Goal: Task Accomplishment & Management: Complete application form

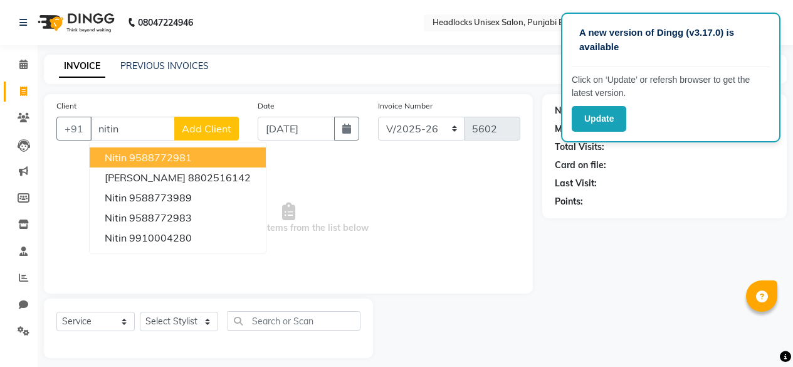
select select "7719"
select select "service"
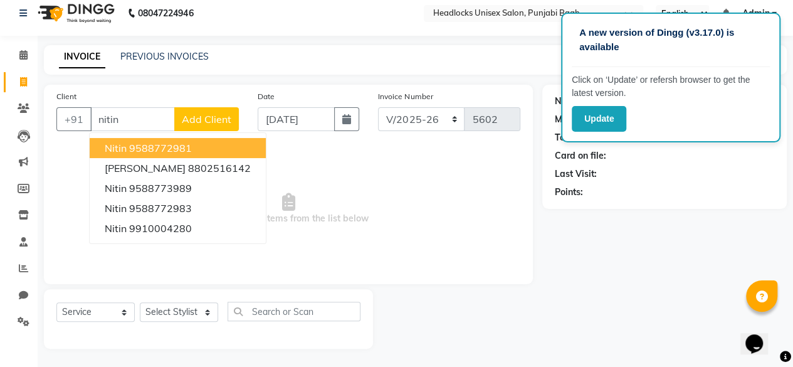
click at [187, 146] on ngb-highlight "9588772981" at bounding box center [160, 148] width 63 height 13
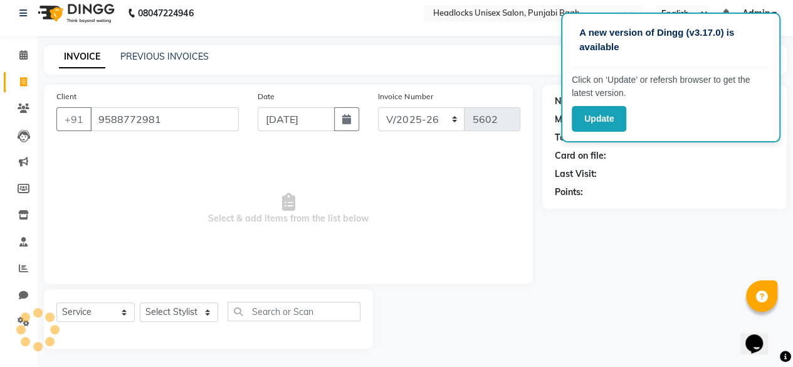
type input "9588772981"
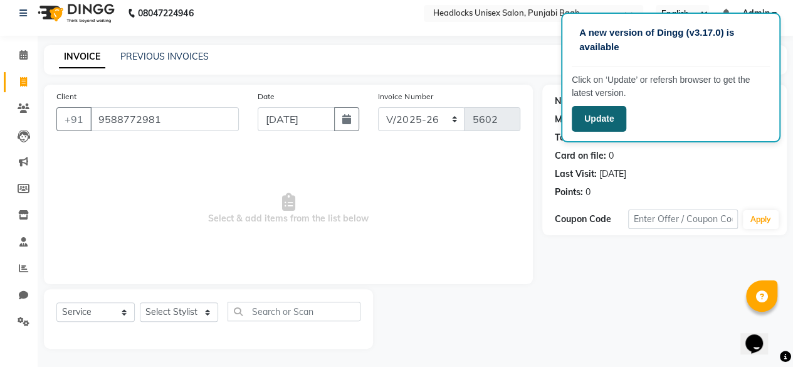
click at [593, 116] on button "Update" at bounding box center [599, 119] width 55 height 26
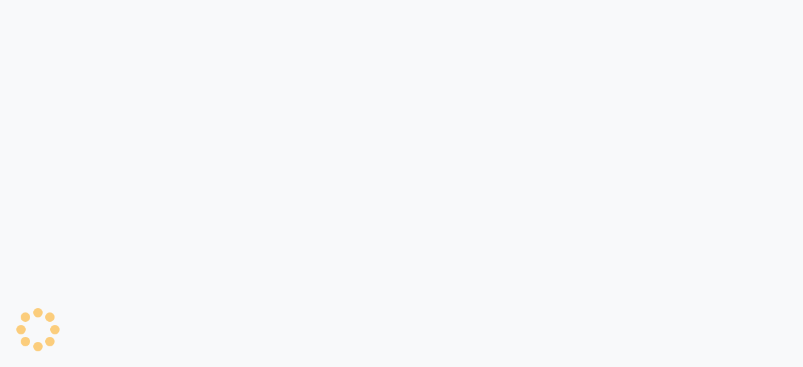
select select "service"
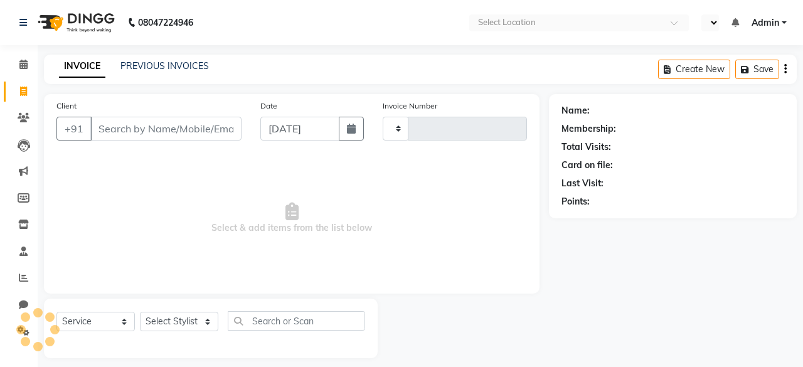
type input "5602"
select select "en"
select select "7719"
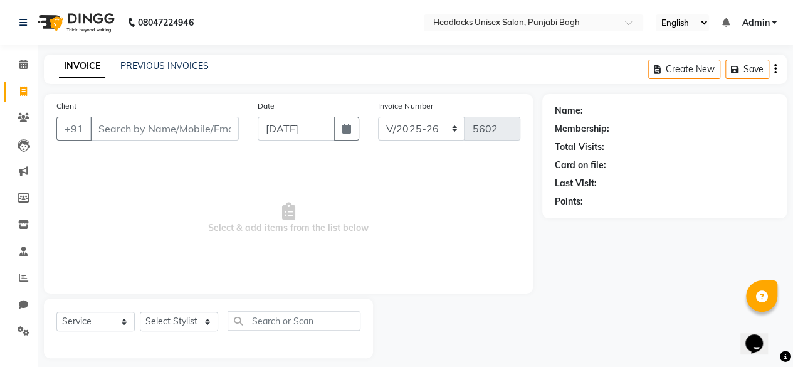
click at [188, 132] on input "Client" at bounding box center [164, 129] width 149 height 24
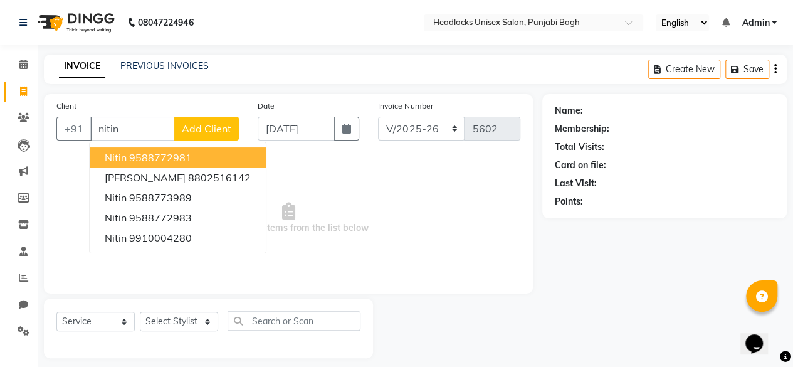
click at [170, 159] on ngb-highlight "9588772981" at bounding box center [160, 157] width 63 height 13
type input "9588772981"
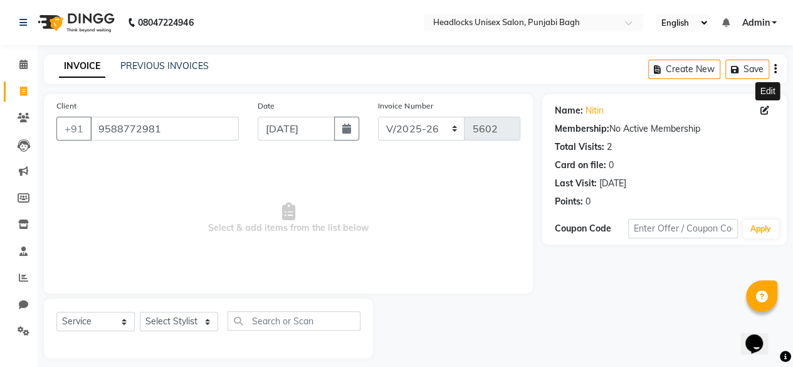
click at [765, 108] on icon at bounding box center [765, 110] width 9 height 9
select select "[DEMOGRAPHIC_DATA]"
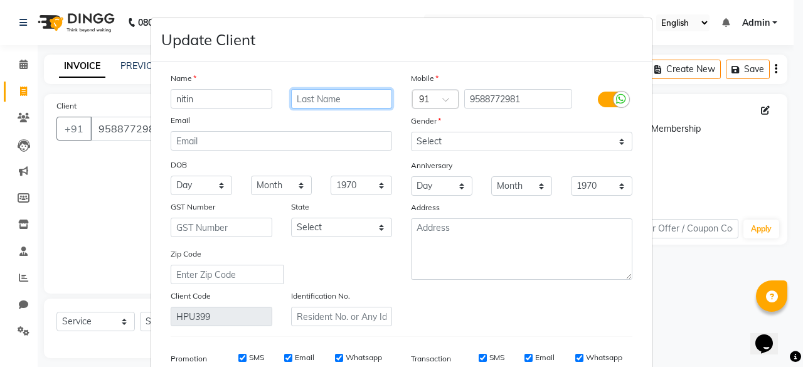
click at [307, 101] on input "text" at bounding box center [342, 98] width 102 height 19
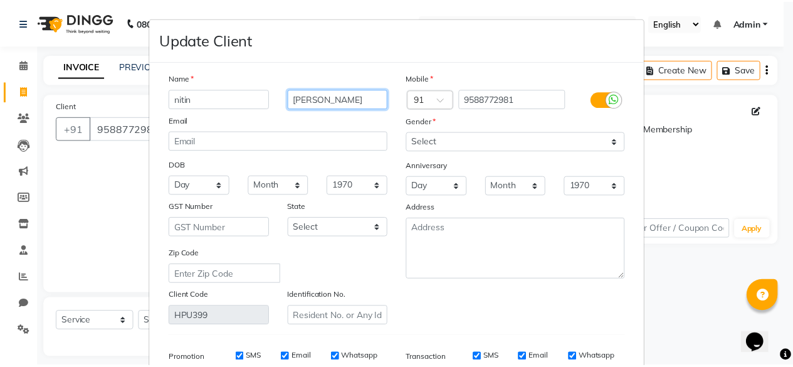
scroll to position [188, 0]
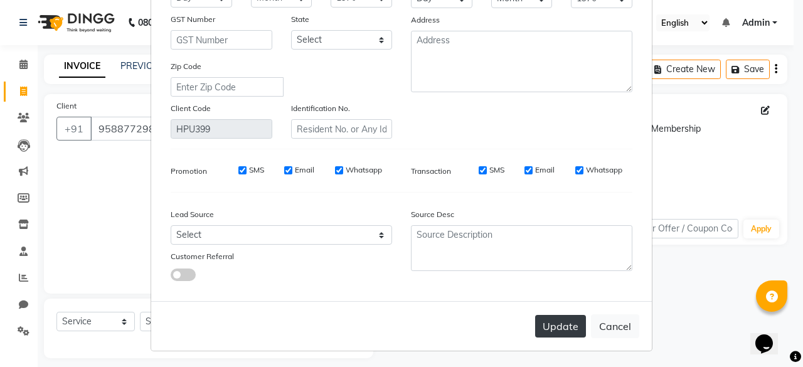
type input "[PERSON_NAME]"
click at [558, 334] on button "Update" at bounding box center [560, 326] width 51 height 23
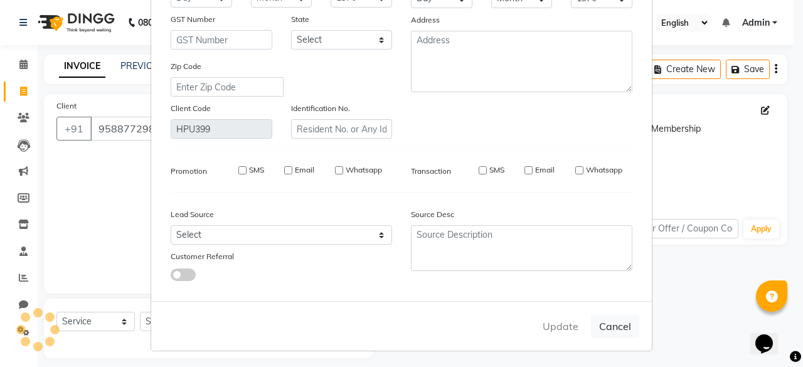
select select
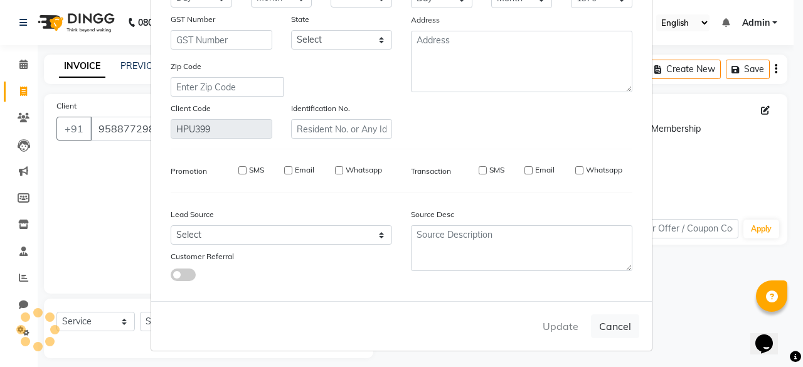
select select
checkbox input "false"
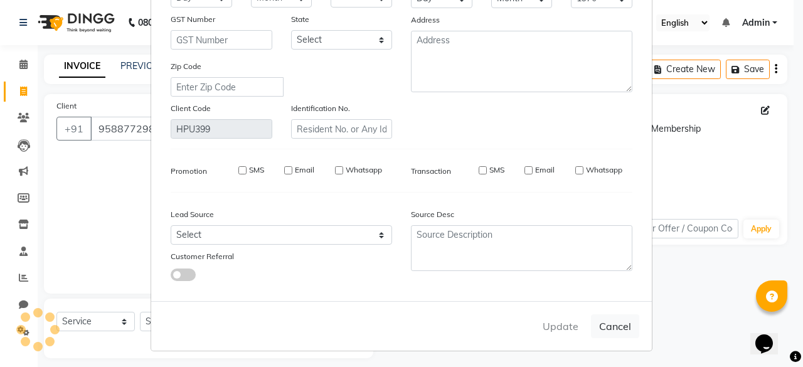
checkbox input "false"
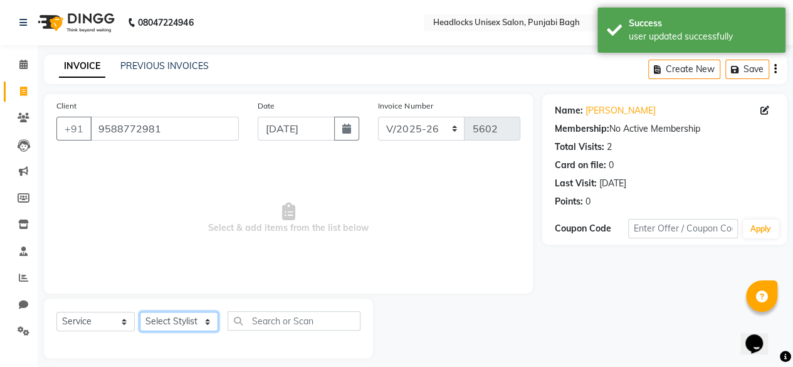
click at [178, 320] on select "Select Stylist ⁠Agnies ⁠[PERSON_NAME] [PERSON_NAME] [PERSON_NAME] mercy ⁠Minto …" at bounding box center [179, 321] width 78 height 19
select select "69085"
click at [140, 312] on select "Select Stylist ⁠Agnies ⁠[PERSON_NAME] [PERSON_NAME] [PERSON_NAME] mercy ⁠Minto …" at bounding box center [179, 321] width 78 height 19
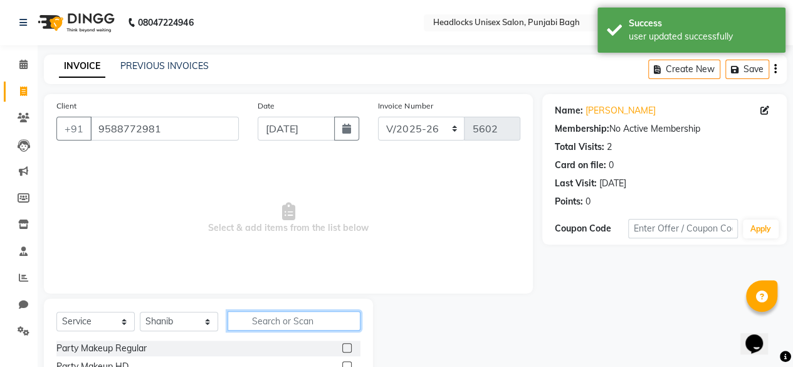
click at [271, 314] on input "text" at bounding box center [294, 320] width 133 height 19
type input "man patch"
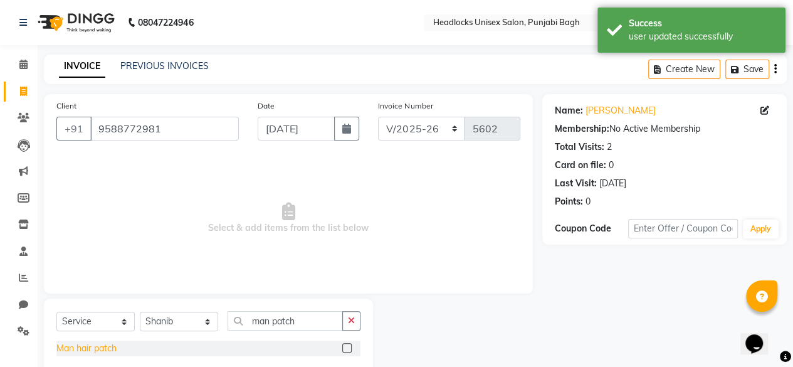
click at [89, 352] on div "Man hair patch" at bounding box center [86, 348] width 60 height 13
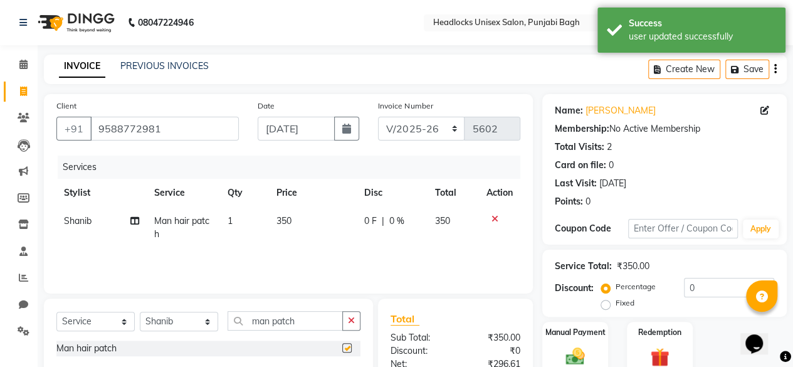
checkbox input "false"
click at [283, 224] on span "350" at bounding box center [284, 220] width 15 height 11
select select "69085"
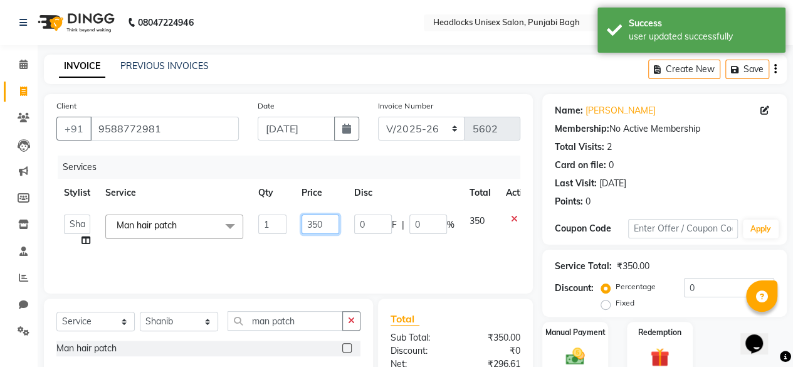
click at [322, 225] on input "350" at bounding box center [321, 224] width 38 height 19
type input "100"
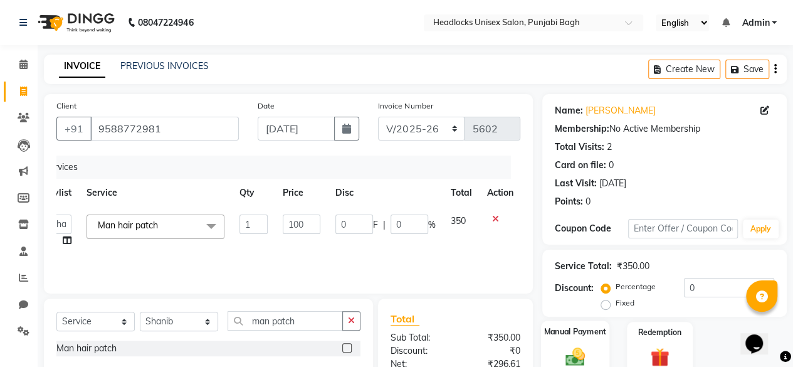
scroll to position [0, 9]
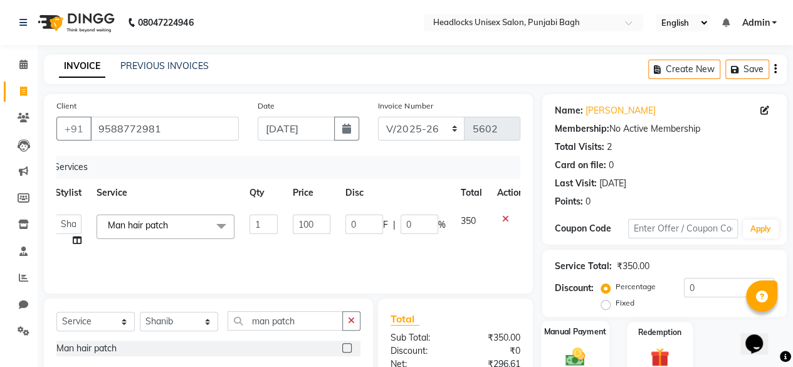
click at [588, 336] on label "Manual Payment" at bounding box center [575, 332] width 63 height 12
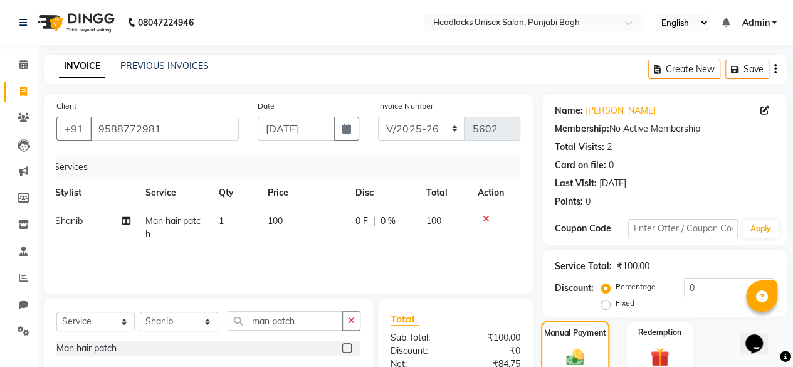
scroll to position [134, 0]
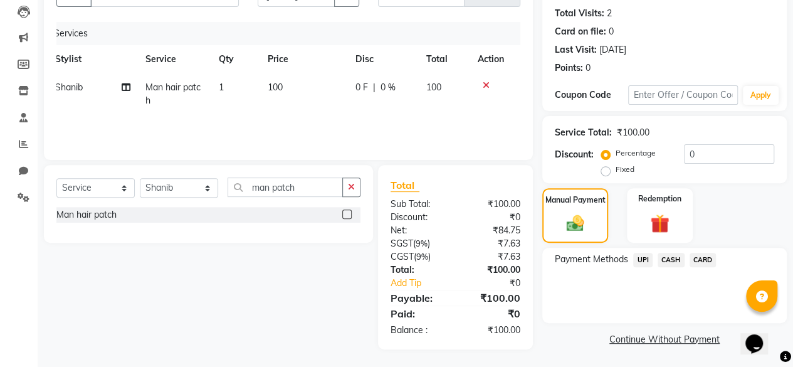
click at [667, 252] on div "Payment Methods UPI CASH CARD" at bounding box center [665, 285] width 245 height 75
click at [665, 260] on span "CASH" at bounding box center [671, 260] width 27 height 14
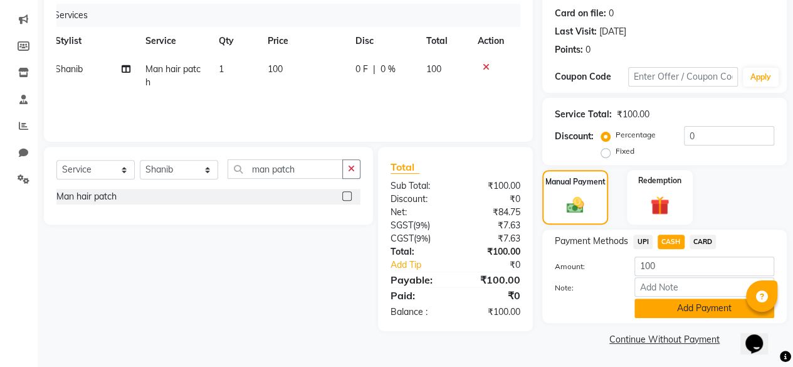
click at [655, 301] on button "Add Payment" at bounding box center [705, 308] width 140 height 19
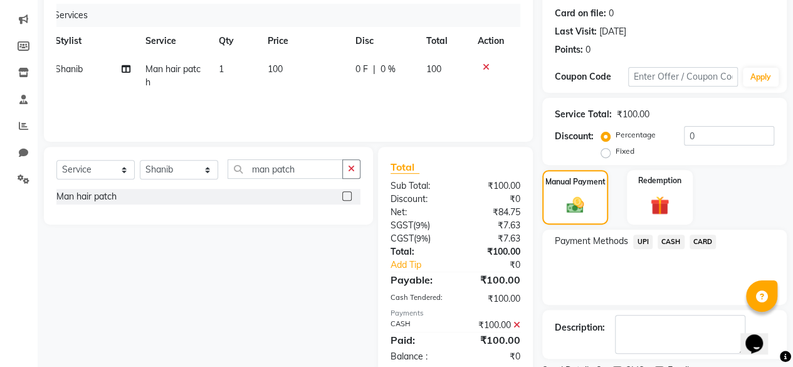
scroll to position [203, 0]
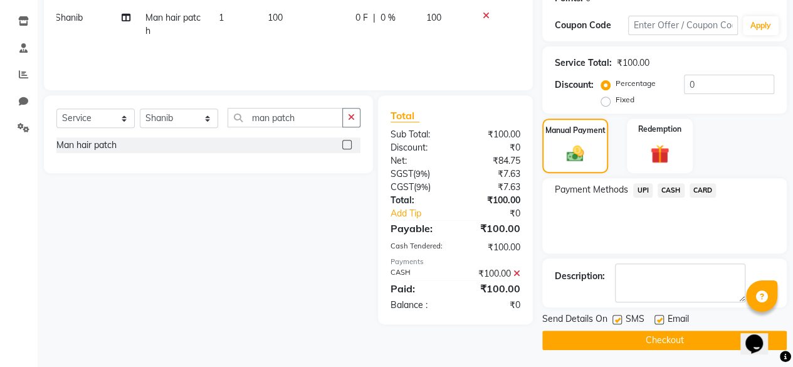
click at [614, 315] on label at bounding box center [617, 319] width 9 height 9
click at [614, 316] on input "checkbox" at bounding box center [617, 320] width 8 height 8
checkbox input "false"
click at [600, 348] on button "Checkout" at bounding box center [665, 340] width 245 height 19
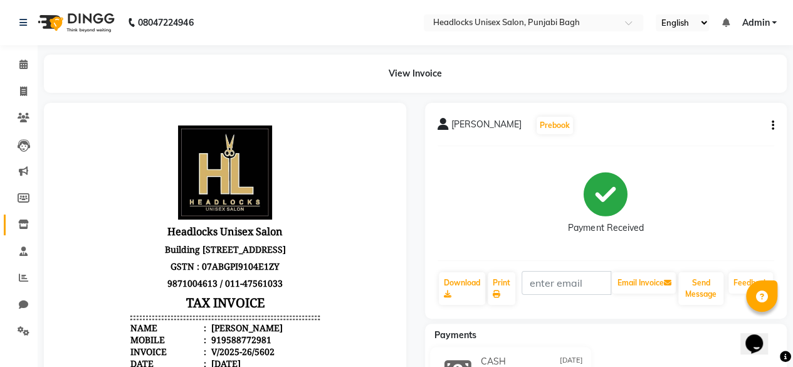
click at [26, 216] on link "Inventory" at bounding box center [19, 225] width 30 height 21
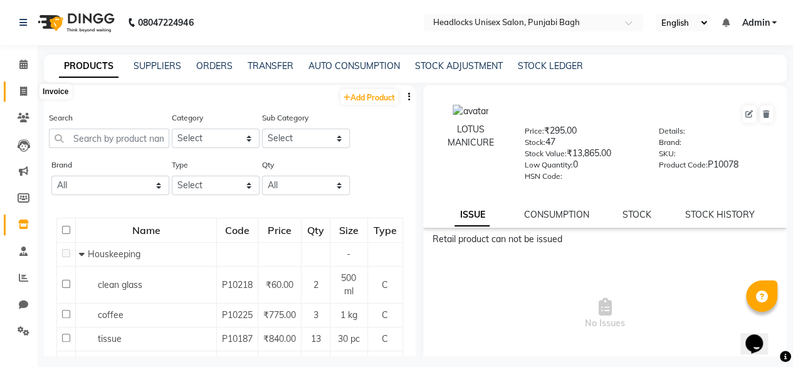
click at [19, 89] on span at bounding box center [24, 92] width 22 height 14
select select "service"
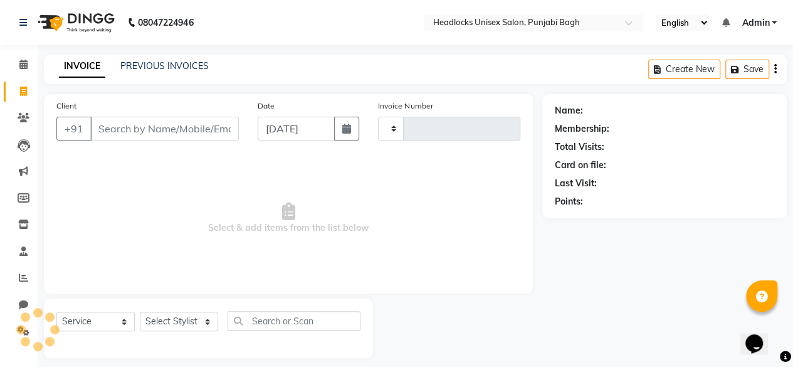
scroll to position [9, 0]
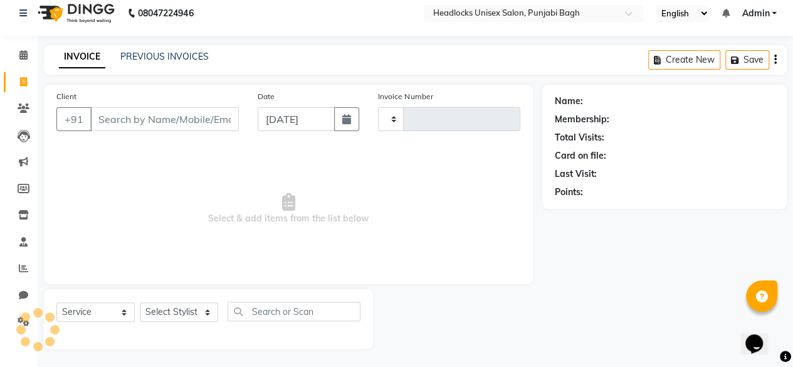
type input "5603"
select select "7719"
click at [140, 121] on input "Client" at bounding box center [164, 119] width 149 height 24
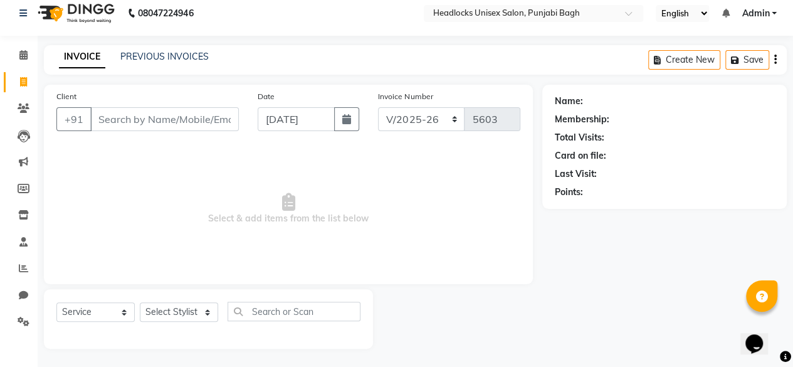
click at [140, 121] on input "Client" at bounding box center [164, 119] width 149 height 24
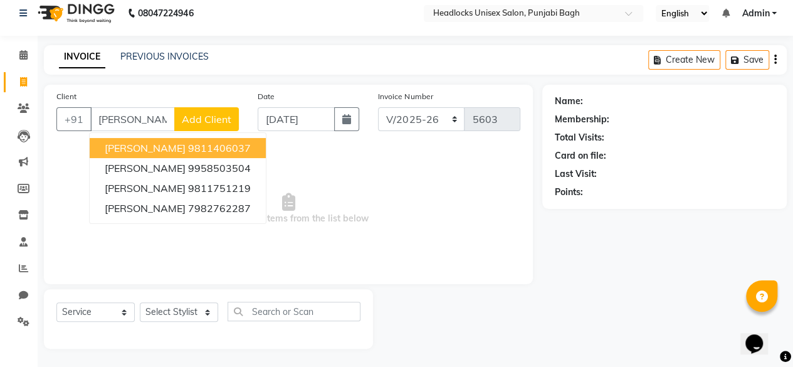
scroll to position [0, 0]
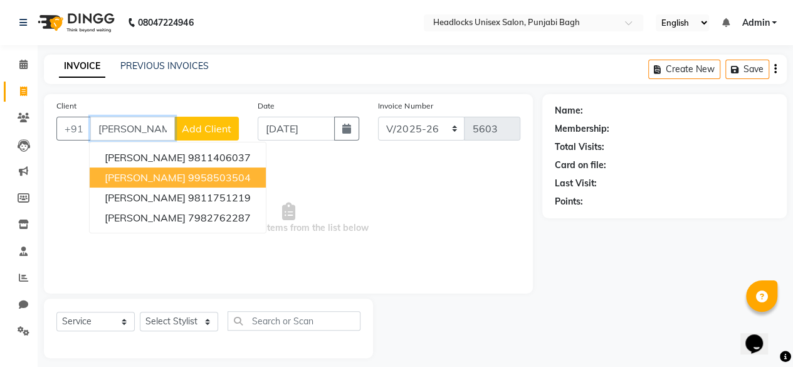
click at [169, 167] on button "mahima 9958503504" at bounding box center [178, 177] width 176 height 20
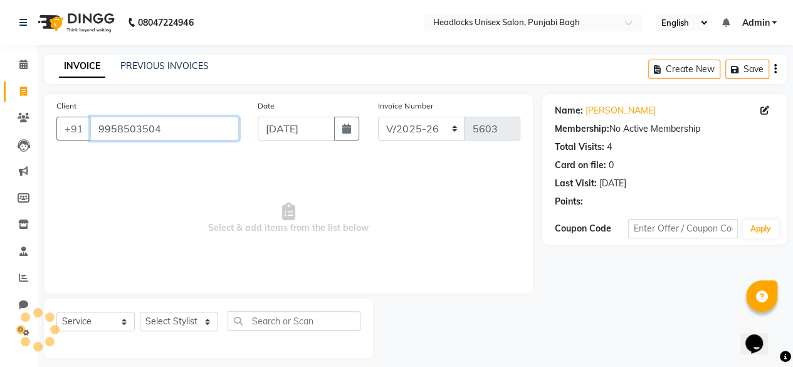
click at [156, 134] on input "9958503504" at bounding box center [164, 129] width 149 height 24
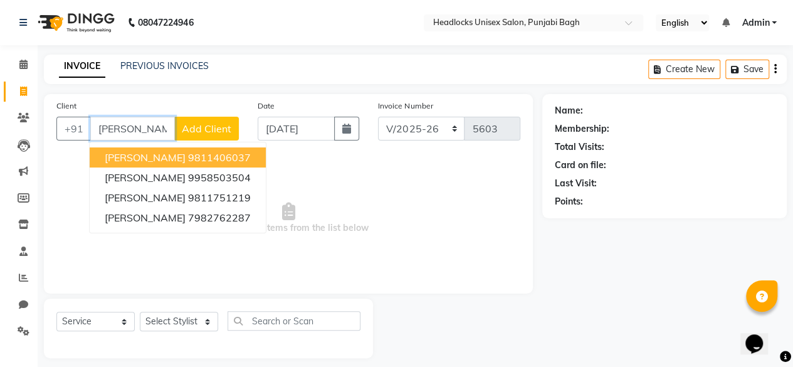
click at [144, 160] on span "mahima batra" at bounding box center [145, 157] width 81 height 13
type input "9811406037"
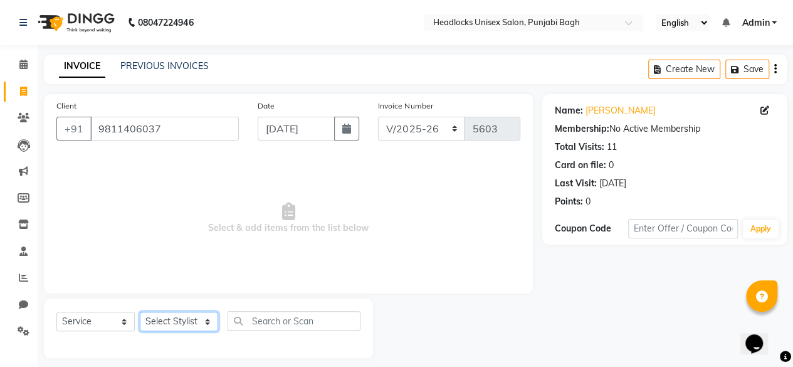
click at [184, 323] on select "Select Stylist ⁠Agnies ⁠Akash Arjun Ashi Cefrina Faizan Irfan Jamshed Jenny Jul…" at bounding box center [179, 321] width 78 height 19
select select "69054"
click at [140, 312] on select "Select Stylist ⁠Agnies ⁠Akash Arjun Ashi Cefrina Faizan Irfan Jamshed Jenny Jul…" at bounding box center [179, 321] width 78 height 19
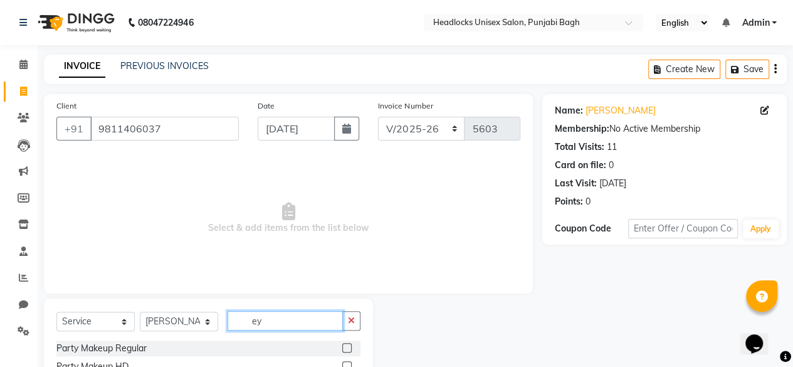
click at [286, 321] on input "ey" at bounding box center [285, 320] width 115 height 19
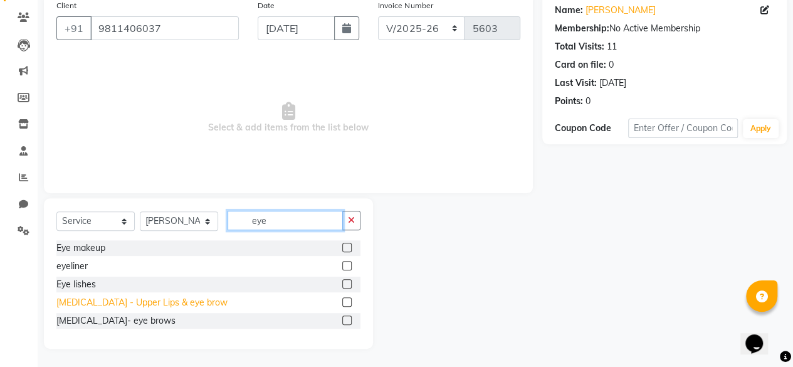
type input "eye"
click at [88, 302] on div "Skin Care - Upper Lips & eye brow" at bounding box center [141, 302] width 171 height 13
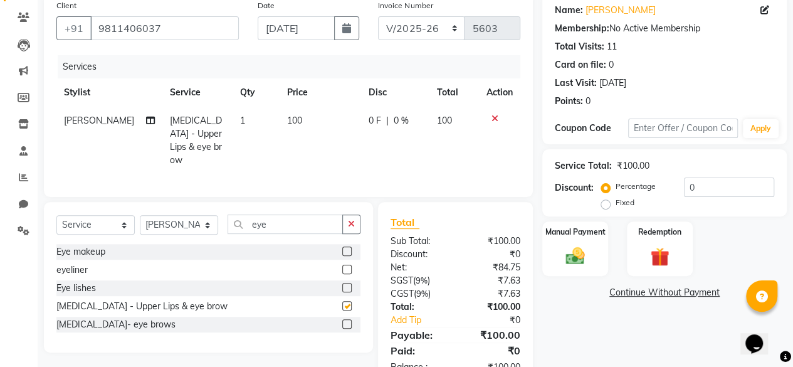
checkbox input "false"
click at [552, 263] on div "Manual Payment" at bounding box center [575, 248] width 68 height 57
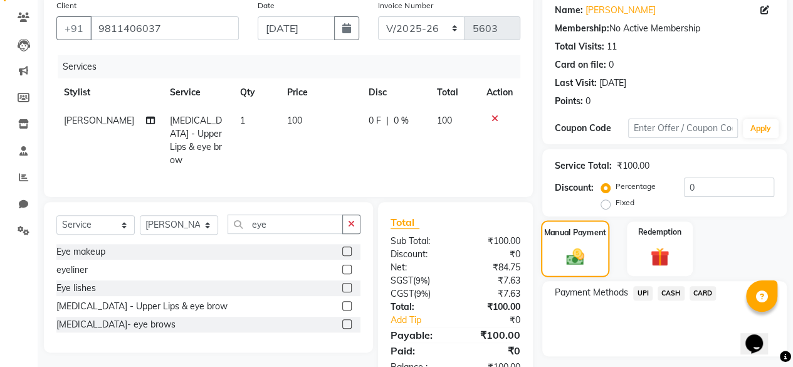
scroll to position [134, 0]
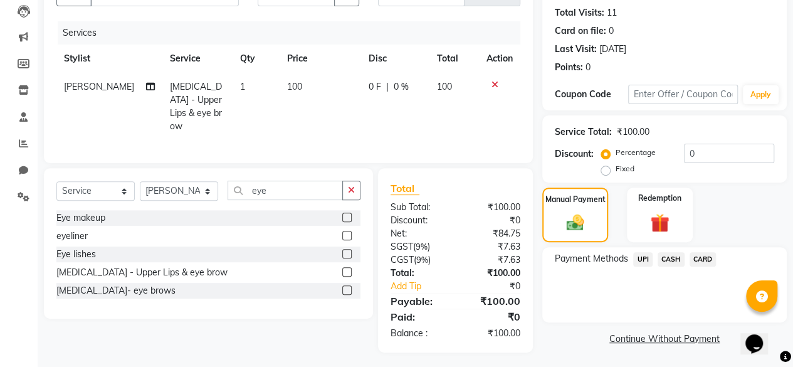
click at [672, 252] on div "CASH" at bounding box center [669, 260] width 32 height 17
click at [672, 258] on span "CASH" at bounding box center [671, 259] width 27 height 14
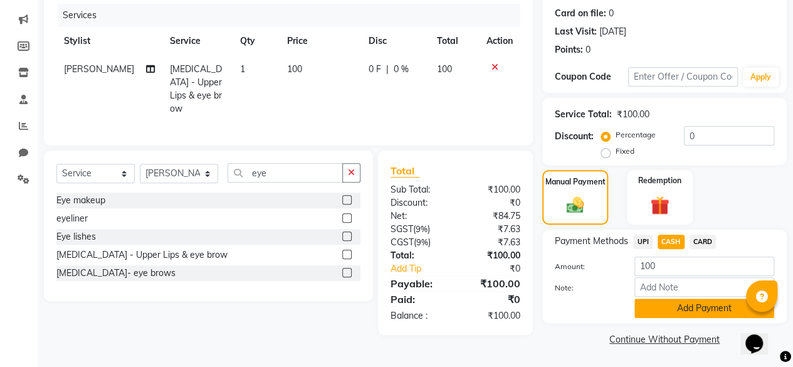
click at [649, 311] on button "Add Payment" at bounding box center [705, 308] width 140 height 19
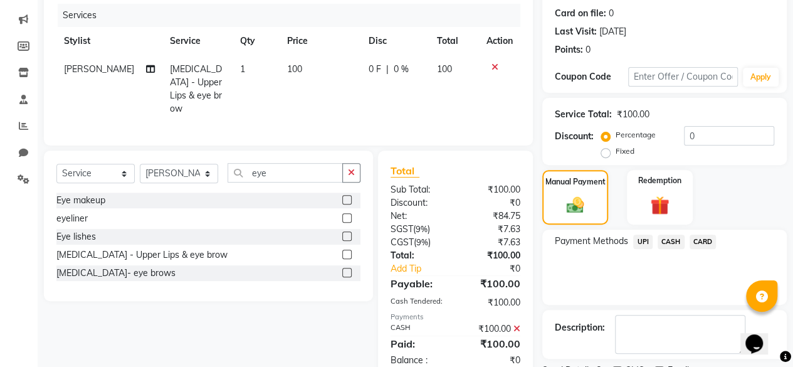
scroll to position [203, 0]
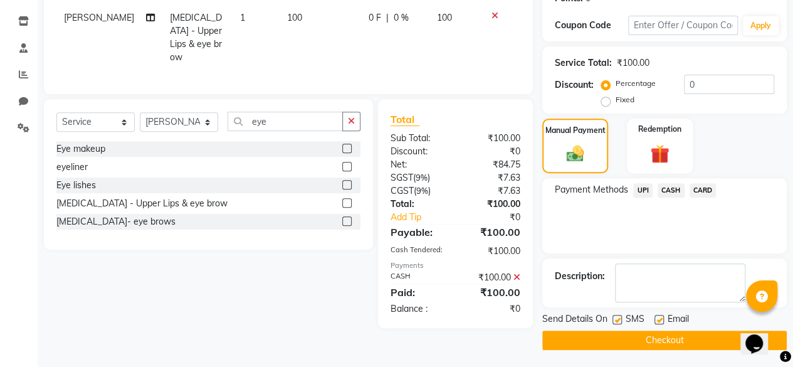
click at [618, 320] on label at bounding box center [617, 319] width 9 height 9
click at [618, 320] on input "checkbox" at bounding box center [617, 320] width 8 height 8
checkbox input "false"
click at [612, 336] on button "Checkout" at bounding box center [665, 340] width 245 height 19
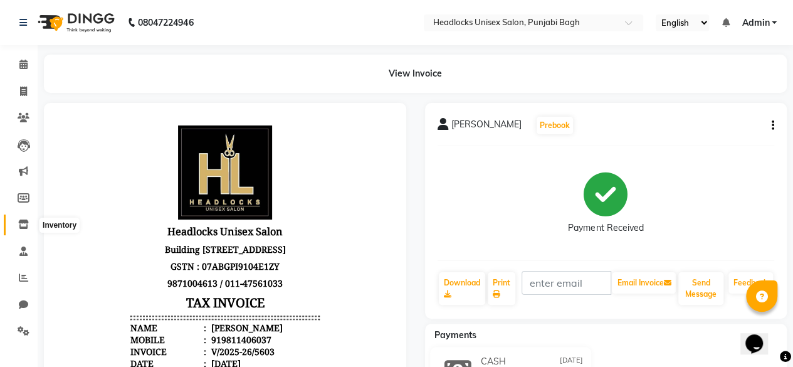
click at [30, 226] on span at bounding box center [24, 225] width 22 height 14
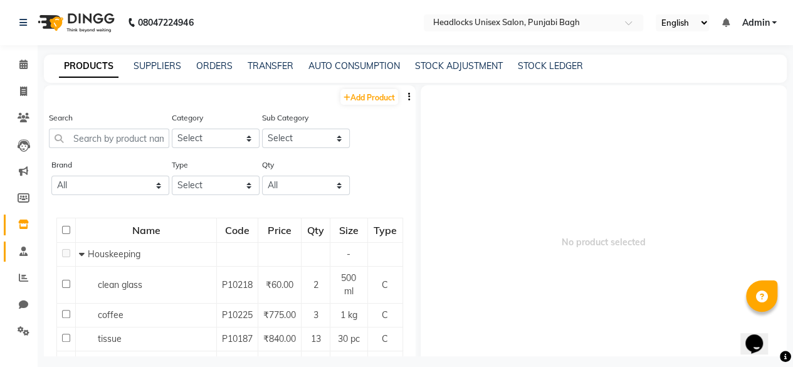
click at [18, 242] on link "Staff" at bounding box center [19, 251] width 30 height 21
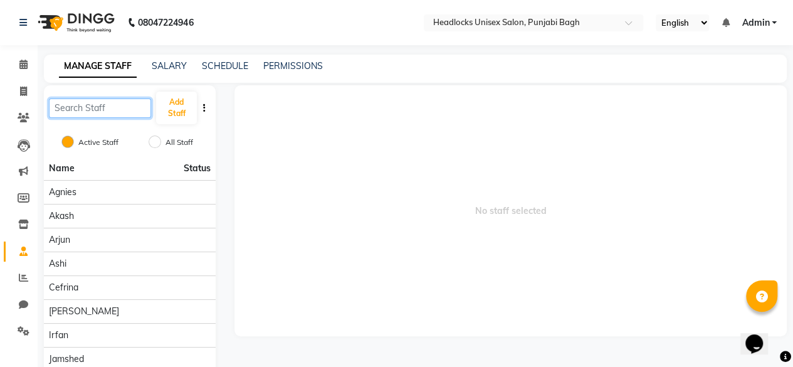
click at [123, 111] on input "text" at bounding box center [100, 107] width 102 height 19
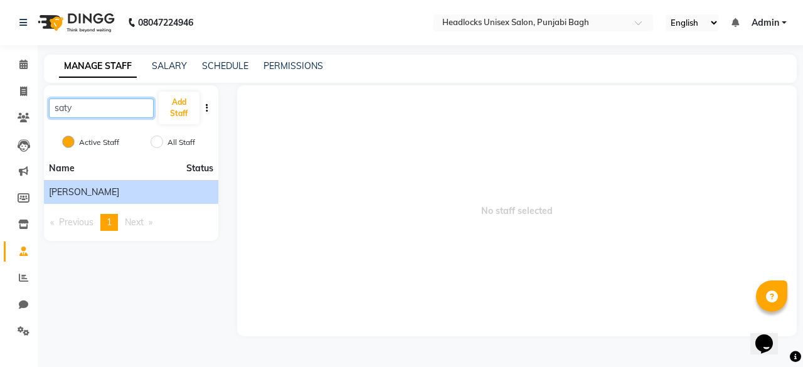
type input "saty"
click at [70, 191] on span "[PERSON_NAME]" at bounding box center [84, 192] width 70 height 13
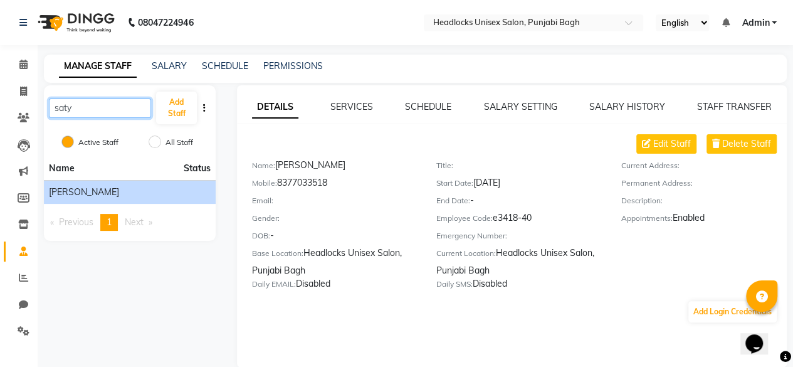
click at [95, 109] on input "saty" at bounding box center [100, 107] width 102 height 19
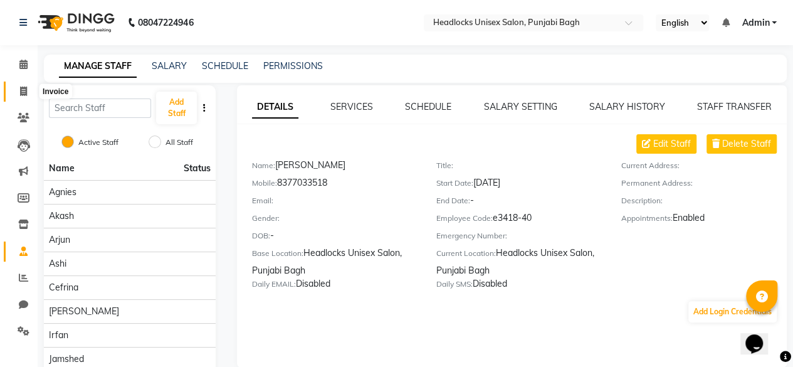
click at [23, 91] on icon at bounding box center [23, 91] width 7 height 9
select select "service"
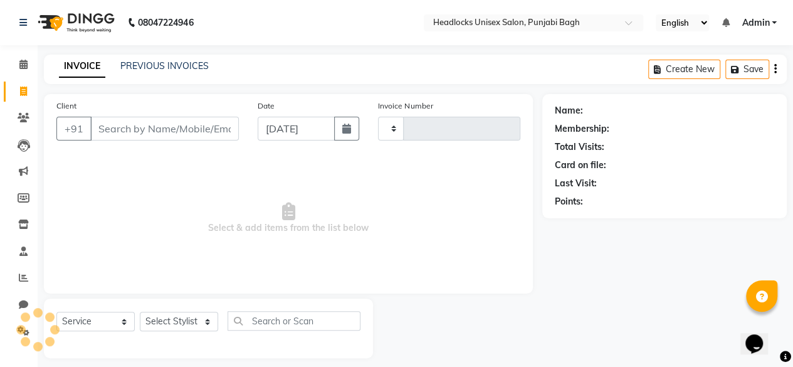
scroll to position [9, 0]
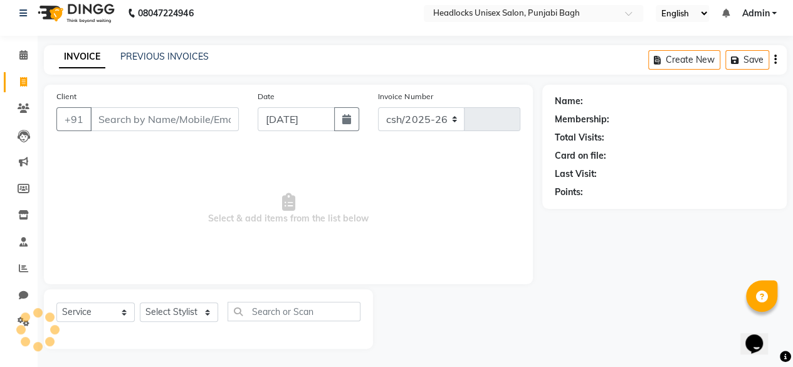
select select "7719"
type input "5604"
click at [157, 115] on input "Client" at bounding box center [164, 119] width 149 height 24
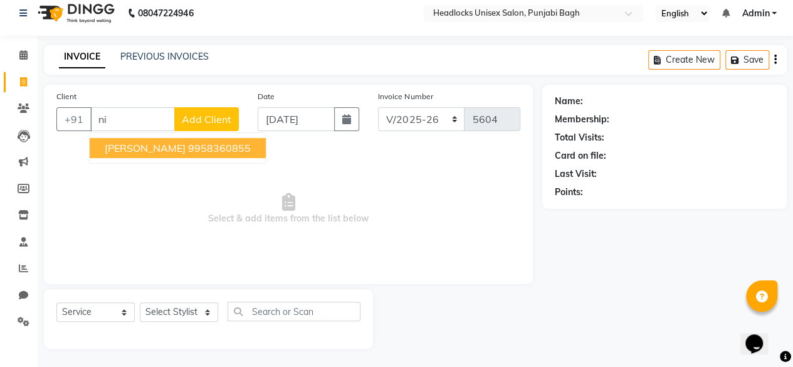
type input "n"
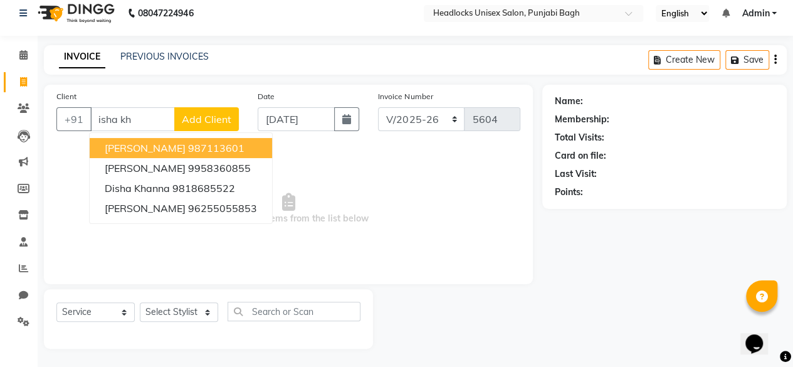
click at [188, 147] on ngb-highlight "987113601" at bounding box center [216, 148] width 56 height 13
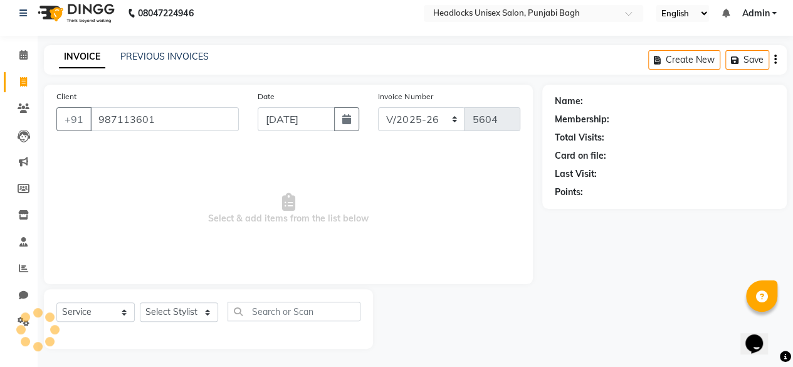
type input "987113601"
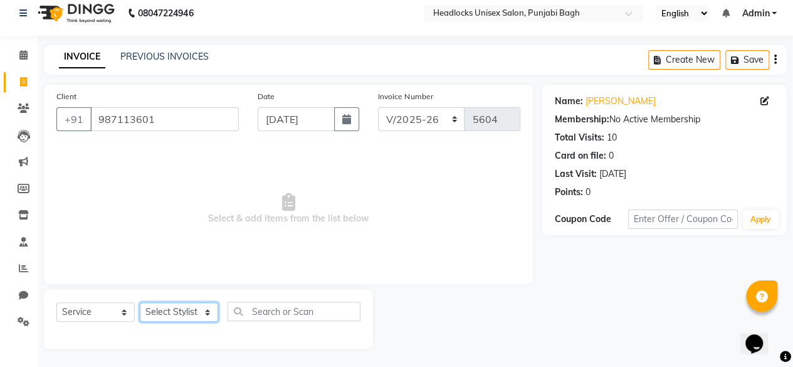
click at [170, 308] on select "Select Stylist ⁠Agnies ⁠Akash Arjun Ashi Cefrina Faizan Irfan Jamshed Jenny Jul…" at bounding box center [179, 311] width 78 height 19
select select "69080"
click at [140, 302] on select "Select Stylist ⁠Agnies ⁠Akash Arjun Ashi Cefrina Faizan Irfan Jamshed Jenny Jul…" at bounding box center [179, 311] width 78 height 19
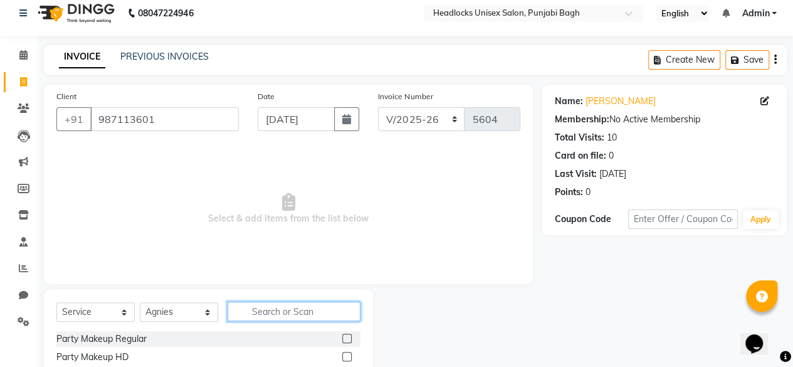
click at [271, 317] on input "text" at bounding box center [294, 311] width 133 height 19
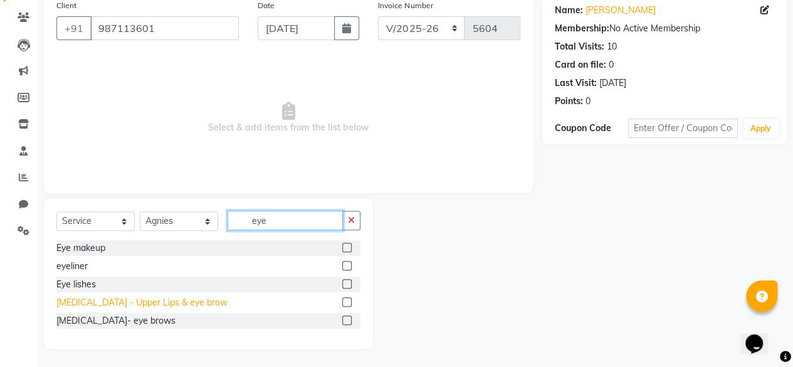
type input "eye"
click at [140, 305] on div "Skin Care - Upper Lips & eye brow" at bounding box center [141, 302] width 171 height 13
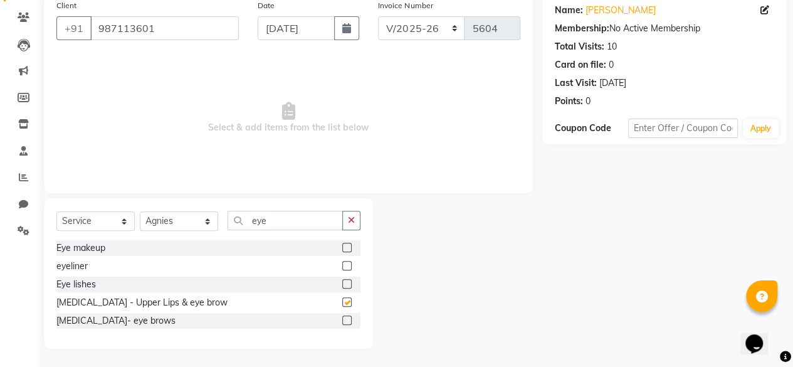
checkbox input "false"
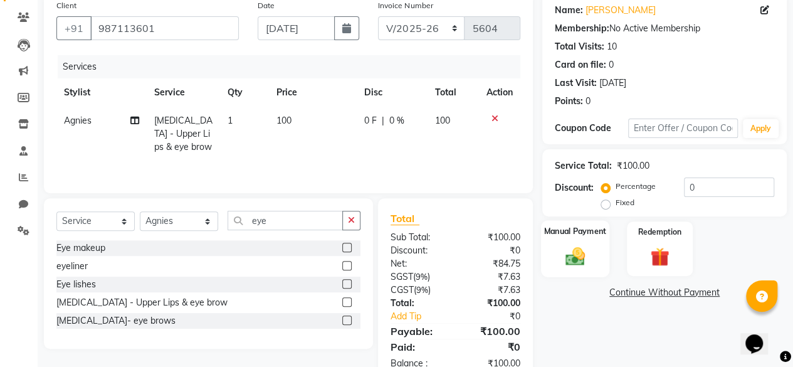
click at [571, 231] on label "Manual Payment" at bounding box center [575, 231] width 63 height 12
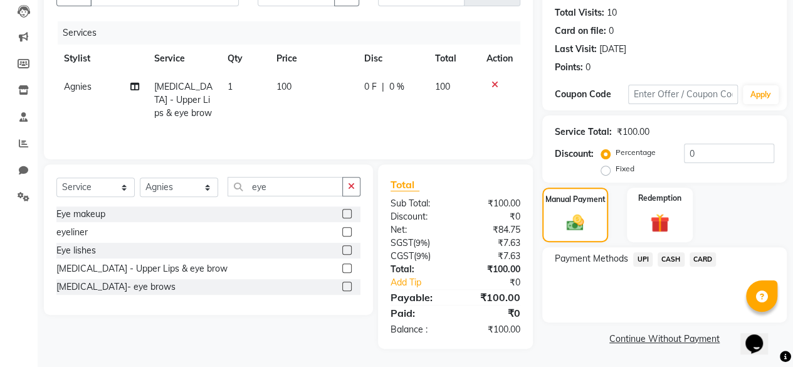
click at [667, 255] on span "CASH" at bounding box center [671, 259] width 27 height 14
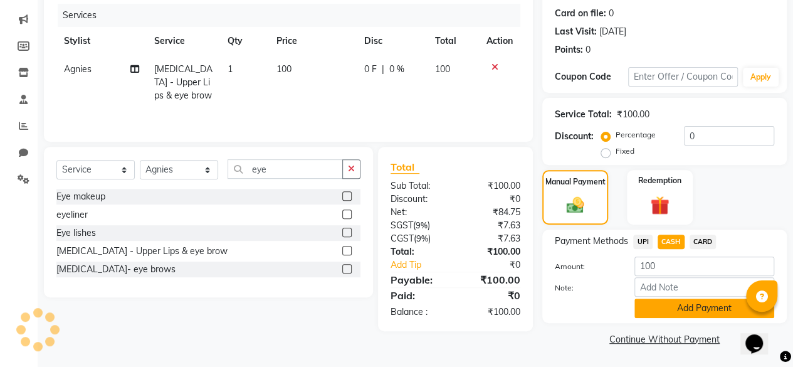
click at [665, 305] on button "Add Payment" at bounding box center [705, 308] width 140 height 19
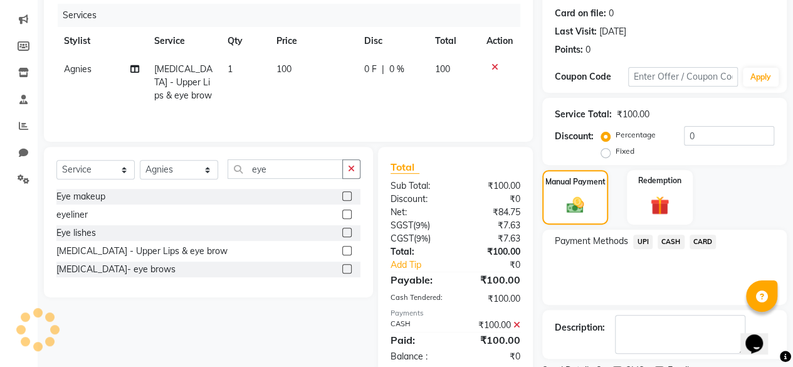
scroll to position [203, 0]
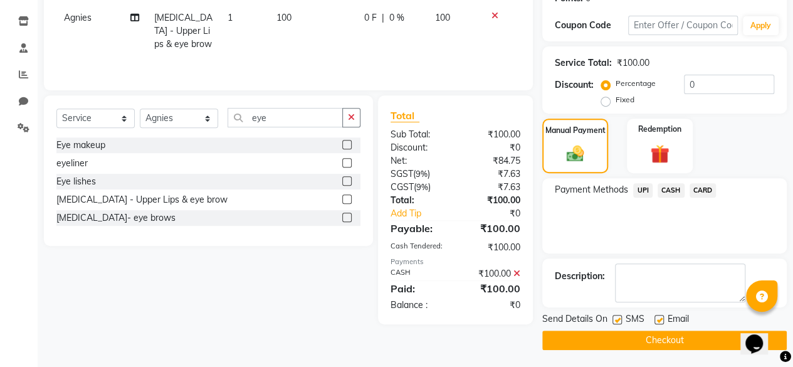
click at [617, 319] on label at bounding box center [617, 319] width 9 height 9
click at [617, 319] on input "checkbox" at bounding box center [617, 320] width 8 height 8
checkbox input "false"
click at [612, 339] on button "Checkout" at bounding box center [665, 340] width 245 height 19
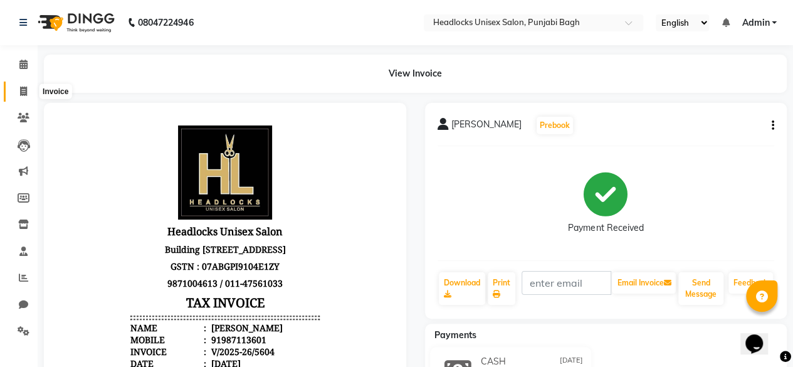
click at [30, 90] on span at bounding box center [24, 92] width 22 height 14
select select "service"
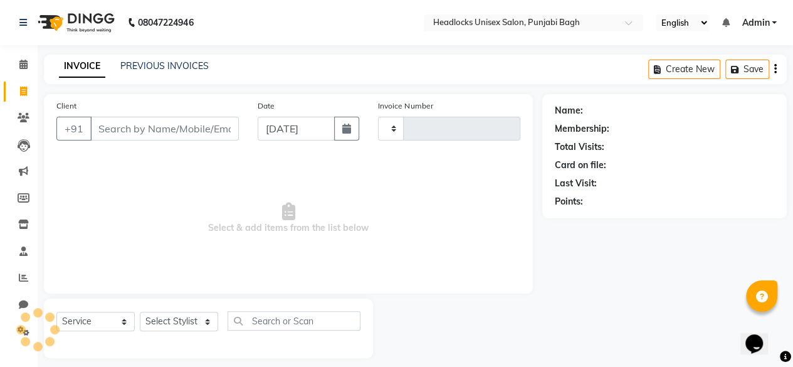
scroll to position [9, 0]
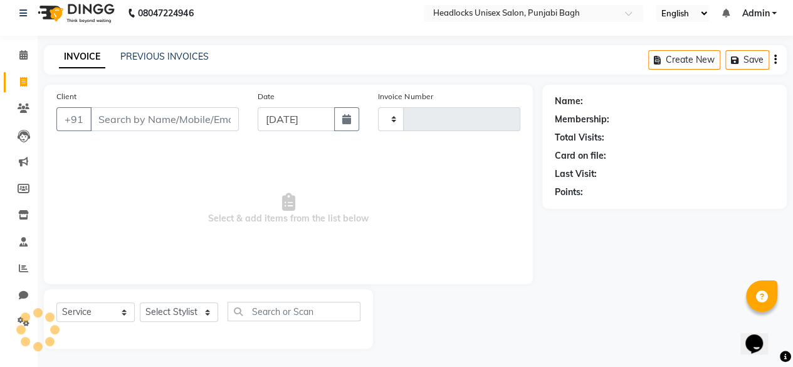
type input "5605"
select select "7719"
click at [173, 122] on input "Client" at bounding box center [164, 119] width 149 height 24
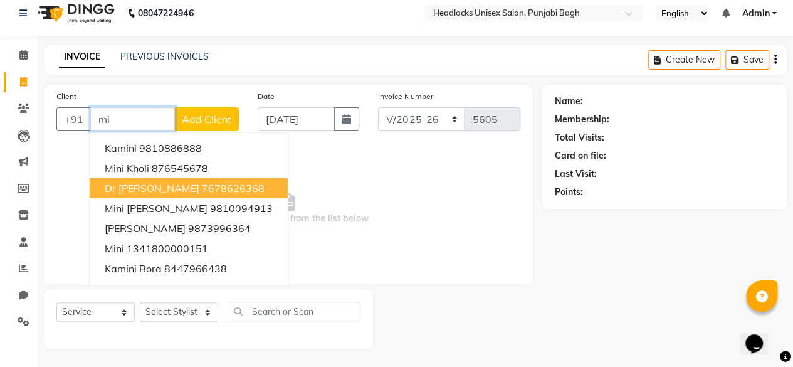
type input "m"
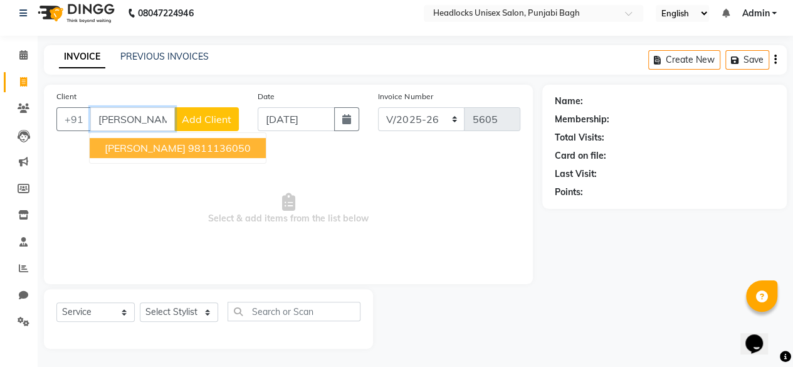
click at [188, 147] on ngb-highlight "9811136050" at bounding box center [219, 148] width 63 height 13
type input "9811136050"
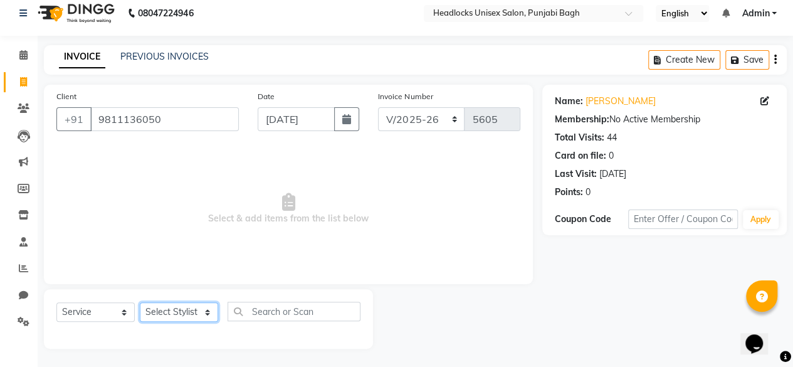
click at [182, 315] on select "Select Stylist ⁠Agnies ⁠Akash Arjun Ashi Cefrina Faizan Irfan Jamshed Jenny Jul…" at bounding box center [179, 311] width 78 height 19
select select "69080"
click at [140, 302] on select "Select Stylist ⁠Agnies ⁠Akash Arjun Ashi Cefrina Faizan Irfan Jamshed Jenny Jul…" at bounding box center [179, 311] width 78 height 19
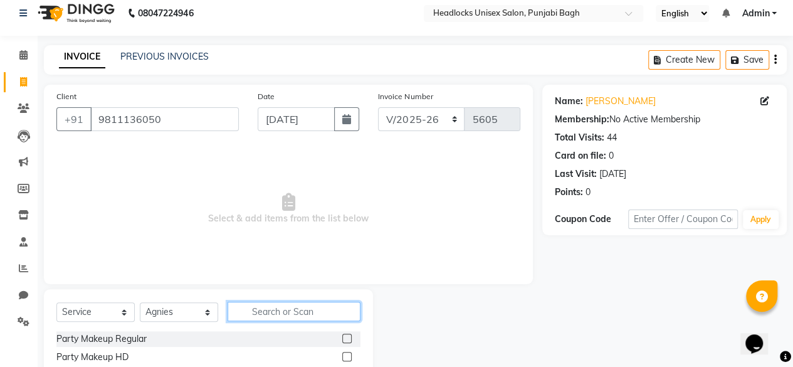
click at [295, 313] on input "text" at bounding box center [294, 311] width 133 height 19
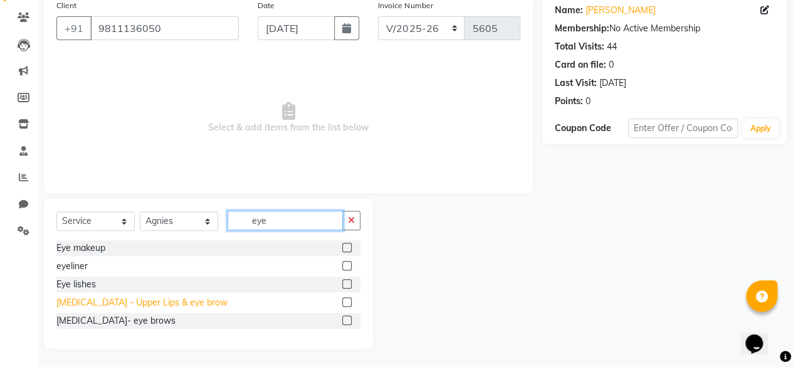
type input "eye"
click at [172, 300] on div "Skin Care - Upper Lips & eye brow" at bounding box center [141, 302] width 171 height 13
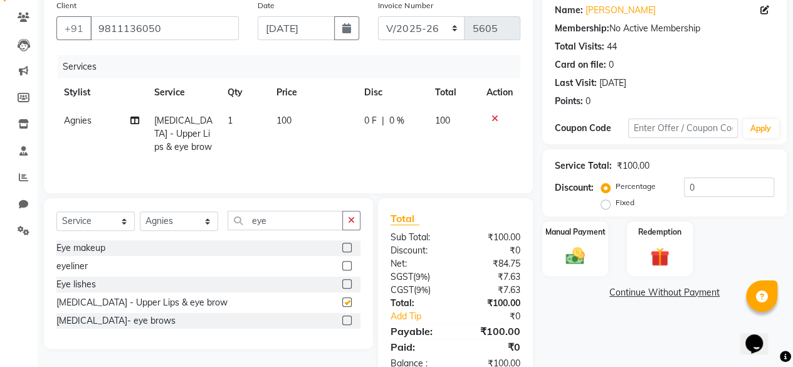
checkbox input "false"
click at [580, 244] on div "Manual Payment" at bounding box center [575, 248] width 68 height 57
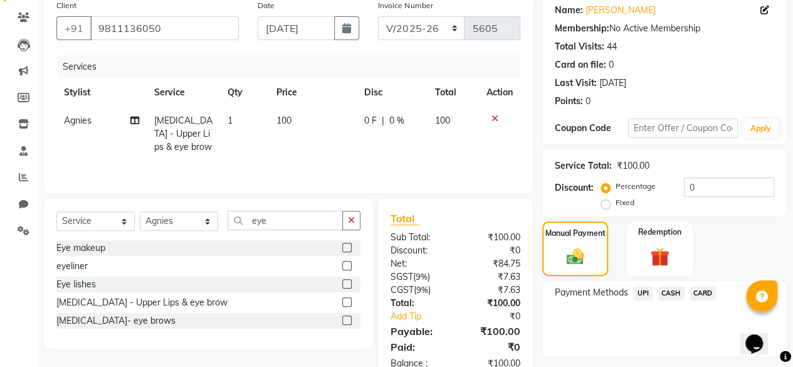
click at [664, 292] on span "CASH" at bounding box center [671, 293] width 27 height 14
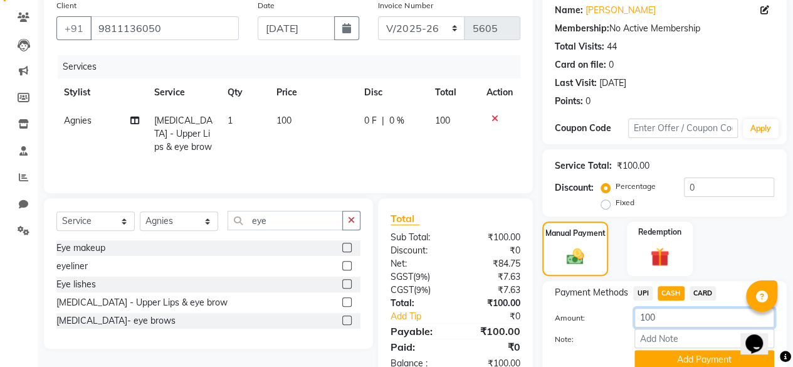
click at [655, 322] on input "100" at bounding box center [705, 317] width 140 height 19
type input "150"
click at [651, 360] on button "Add Payment" at bounding box center [705, 359] width 140 height 19
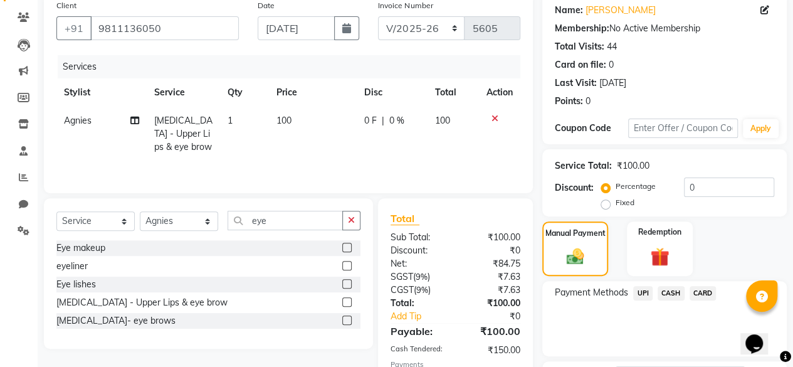
scroll to position [204, 0]
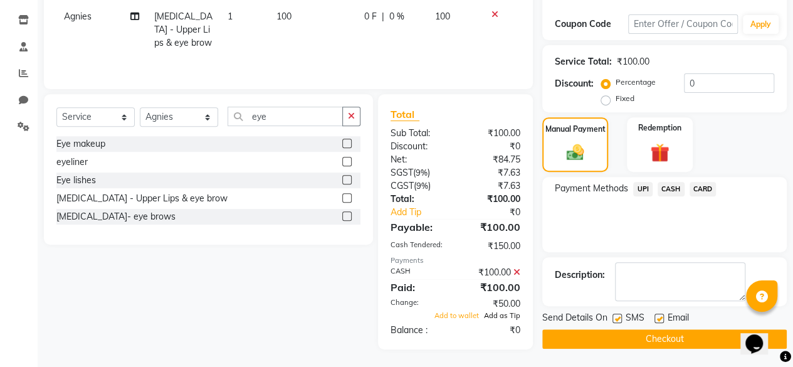
click at [504, 315] on span "Add as Tip" at bounding box center [502, 315] width 36 height 9
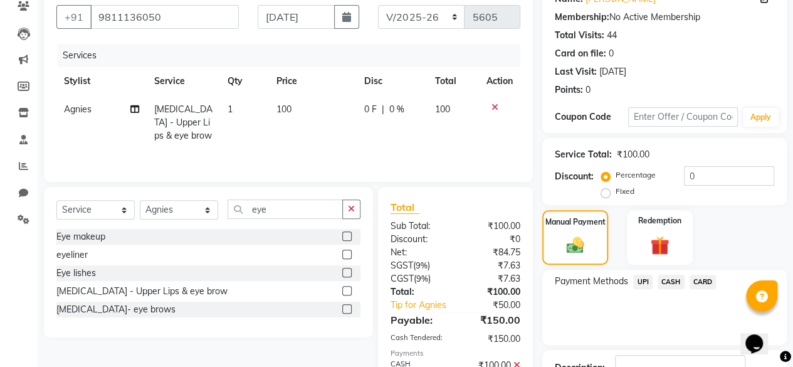
scroll to position [109, 0]
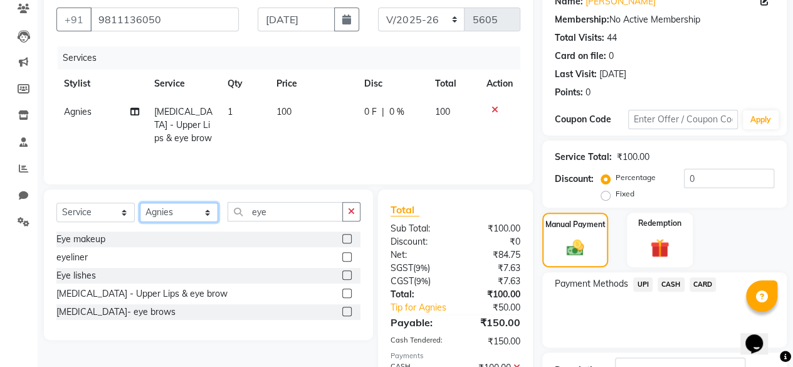
click at [189, 212] on select "Select Stylist ⁠Agnies ⁠Akash Arjun Ashi Cefrina Faizan Irfan Jamshed Jenny Jul…" at bounding box center [179, 212] width 78 height 19
select select "69056"
click at [140, 203] on select "Select Stylist ⁠Agnies ⁠Akash Arjun Ashi Cefrina Faizan Irfan Jamshed Jenny Jul…" at bounding box center [179, 212] width 78 height 19
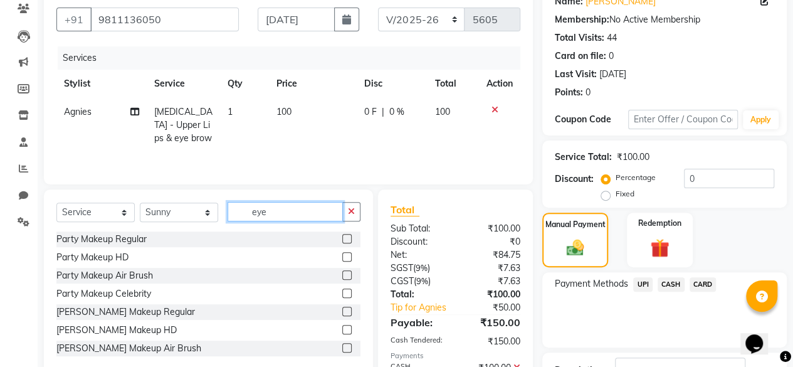
click at [277, 214] on input "eye" at bounding box center [285, 211] width 115 height 19
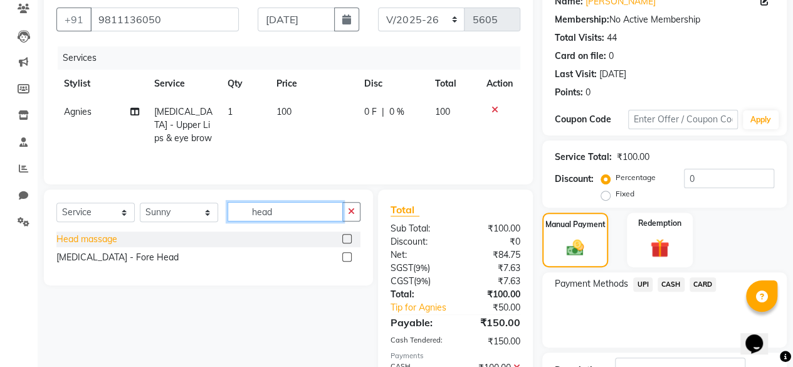
type input "head"
click at [100, 236] on div "Head massage" at bounding box center [86, 239] width 61 height 13
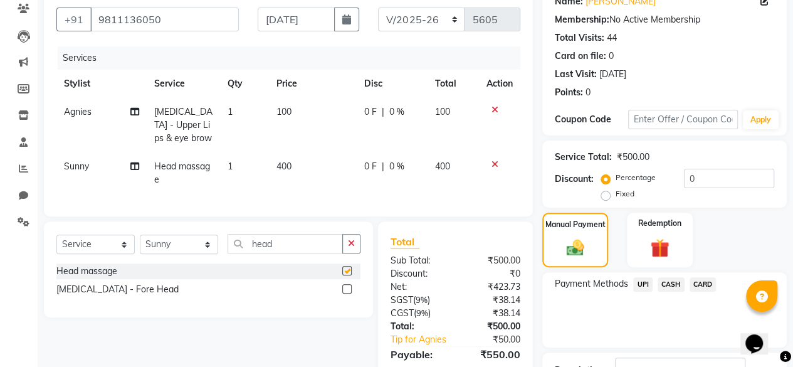
checkbox input "false"
click at [191, 248] on select "Select Stylist ⁠Agnies ⁠Akash Arjun Ashi Cefrina Faizan Irfan Jamshed Jenny Jul…" at bounding box center [179, 244] width 78 height 19
select select "69052"
click at [140, 243] on select "Select Stylist ⁠Agnies ⁠Akash Arjun Ashi Cefrina Faizan Irfan Jamshed Jenny Jul…" at bounding box center [179, 244] width 78 height 19
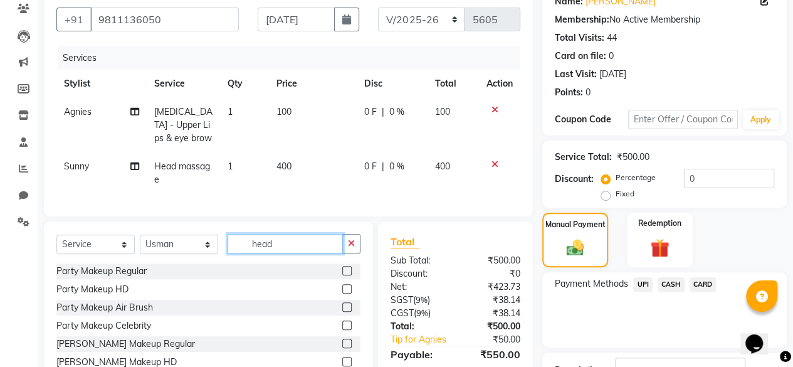
click at [277, 253] on input "head" at bounding box center [285, 243] width 115 height 19
type input "i"
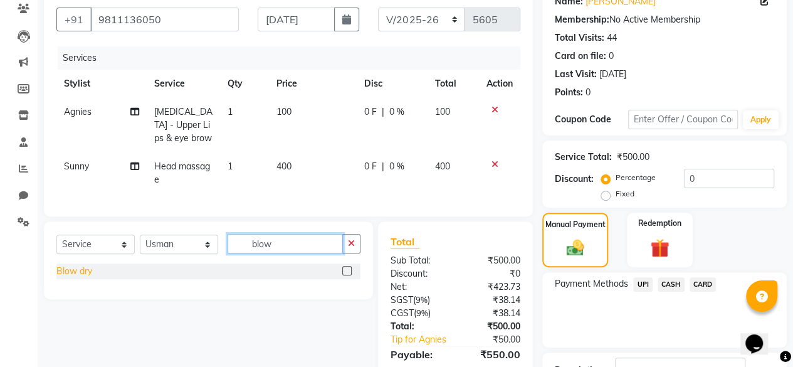
type input "blow"
click at [87, 278] on div "Blow dry" at bounding box center [74, 271] width 36 height 13
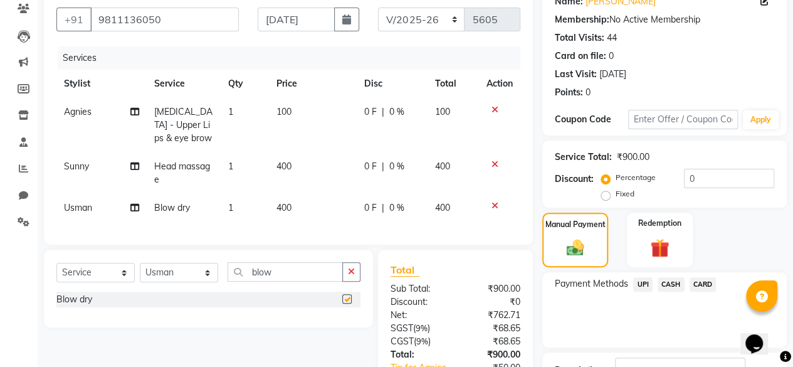
checkbox input "false"
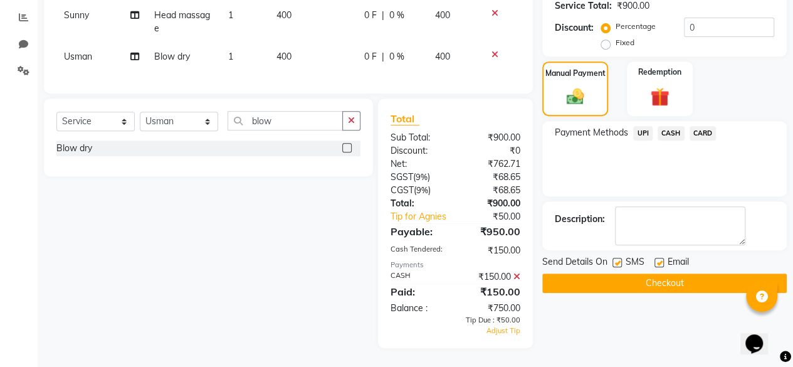
click at [642, 126] on span "UPI" at bounding box center [642, 133] width 19 height 14
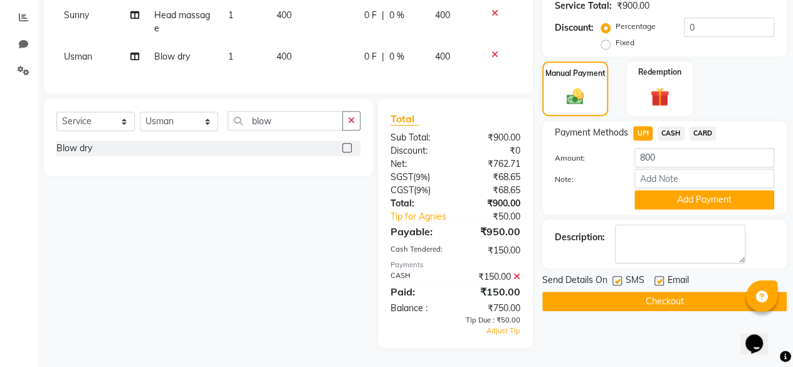
click at [713, 126] on span "CARD" at bounding box center [703, 133] width 27 height 14
click at [701, 129] on span "CARD" at bounding box center [703, 133] width 27 height 14
click at [679, 196] on button "Add Payment" at bounding box center [705, 199] width 140 height 19
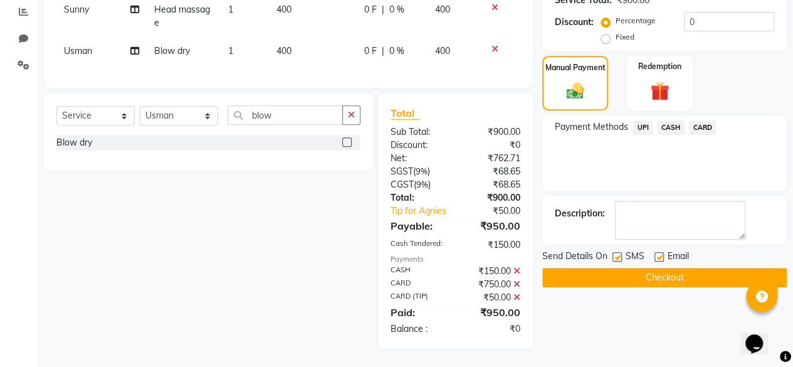
click at [516, 275] on icon at bounding box center [517, 271] width 7 height 9
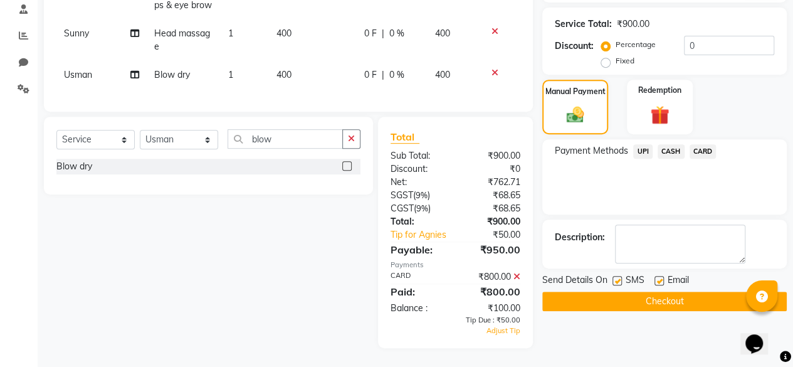
click at [706, 144] on span "CARD" at bounding box center [703, 151] width 27 height 14
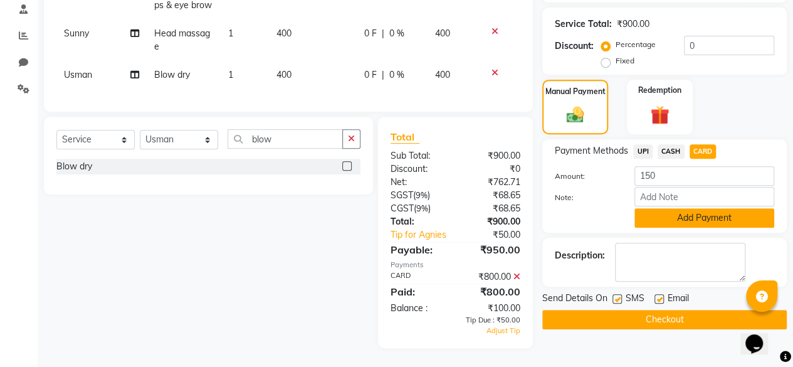
click at [664, 210] on button "Add Payment" at bounding box center [705, 217] width 140 height 19
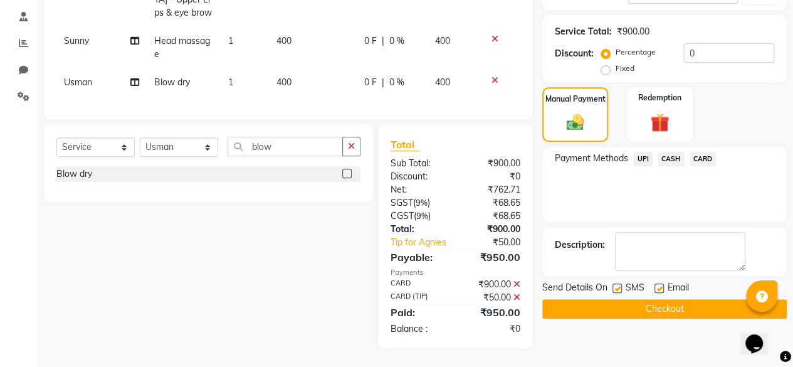
scroll to position [243, 0]
click at [620, 284] on label at bounding box center [617, 288] width 9 height 9
click at [620, 285] on input "checkbox" at bounding box center [617, 289] width 8 height 8
checkbox input "false"
click at [615, 299] on button "Checkout" at bounding box center [665, 308] width 245 height 19
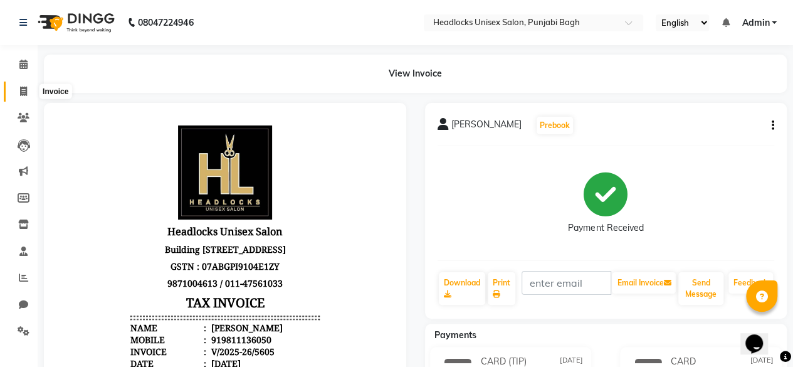
click at [18, 96] on span at bounding box center [24, 92] width 22 height 14
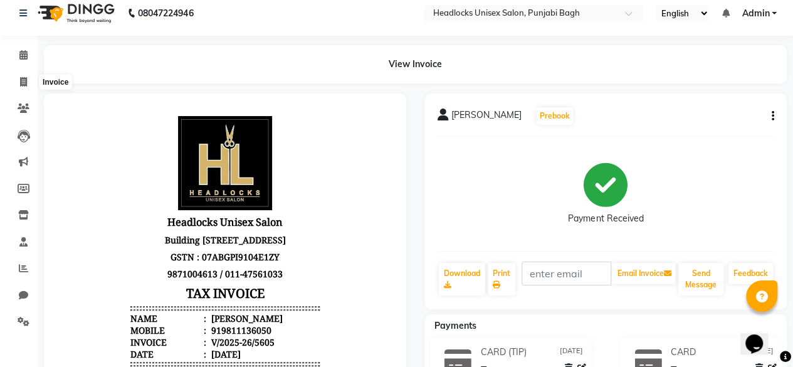
select select "service"
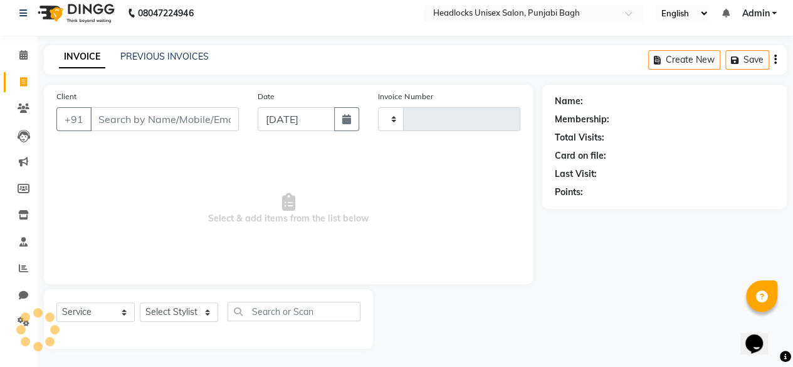
type input "5606"
select select "7719"
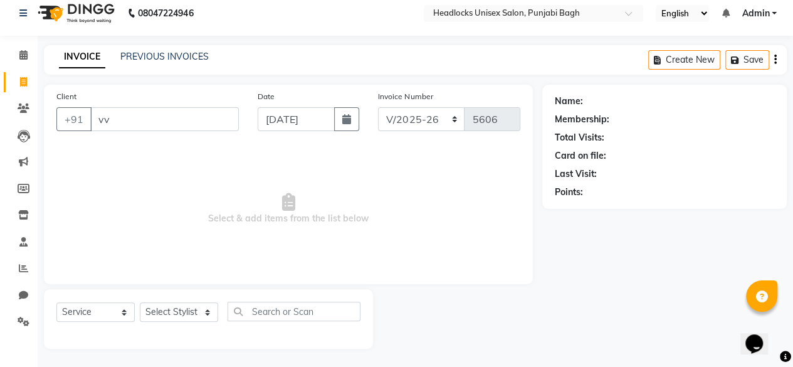
type input "vv"
